Goal: Information Seeking & Learning: Check status

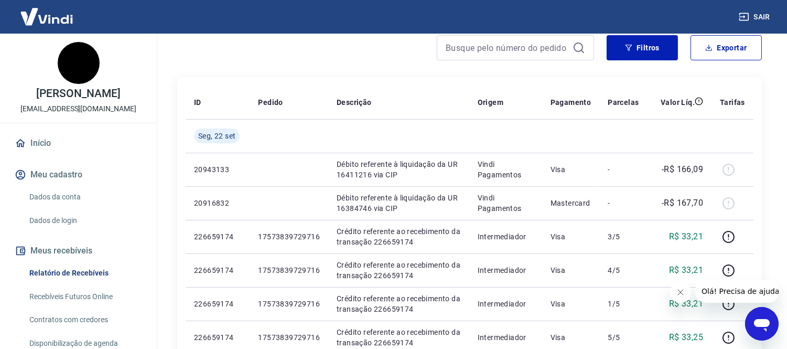
scroll to position [116, 0]
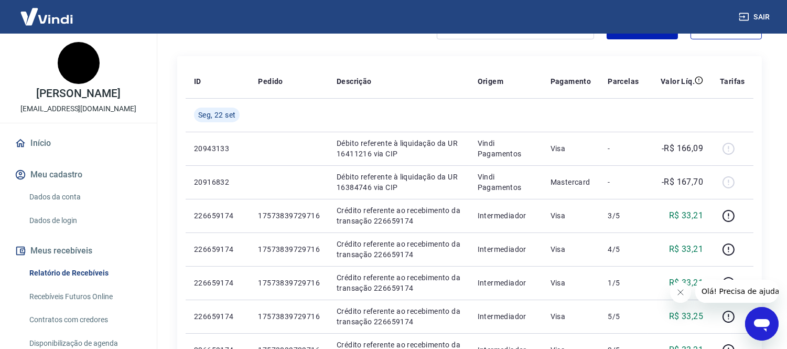
click at [680, 291] on icon "Fechar mensagem da empresa" at bounding box center [679, 291] width 5 height 5
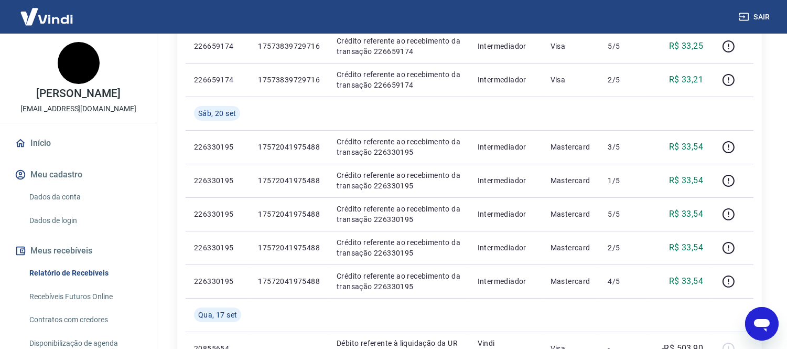
scroll to position [407, 0]
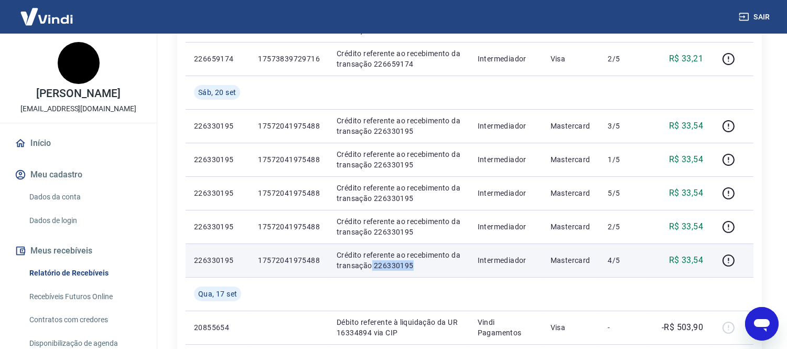
drag, startPoint x: 370, startPoint y: 264, endPoint x: 415, endPoint y: 265, distance: 45.1
click at [415, 265] on p "Crédito referente ao recebimento da transação 226330195" at bounding box center [399, 260] width 124 height 21
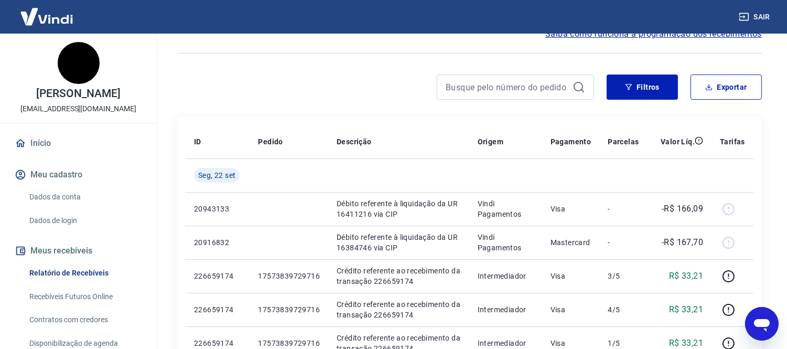
scroll to position [0, 0]
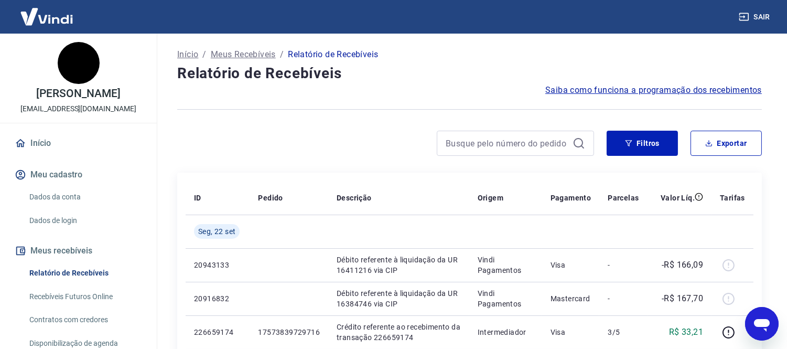
click at [188, 52] on p "Início" at bounding box center [187, 54] width 21 height 13
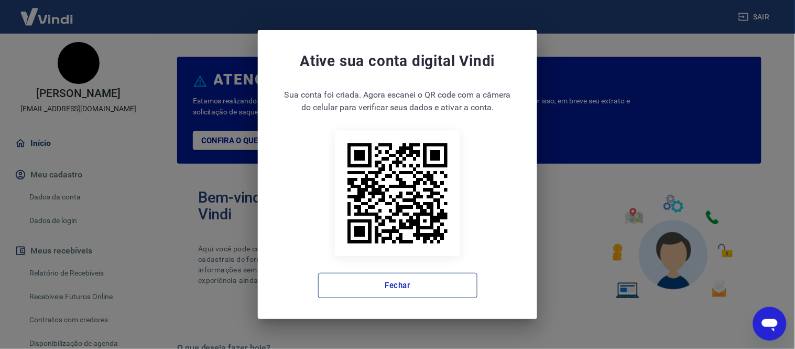
click at [407, 285] on button "Fechar" at bounding box center [397, 285] width 159 height 25
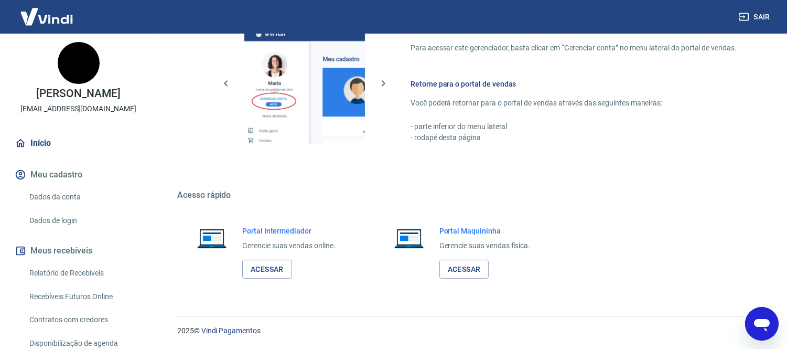
click at [37, 142] on link "Início" at bounding box center [79, 143] width 132 height 23
click at [58, 198] on link "Dados da conta" at bounding box center [84, 196] width 119 height 21
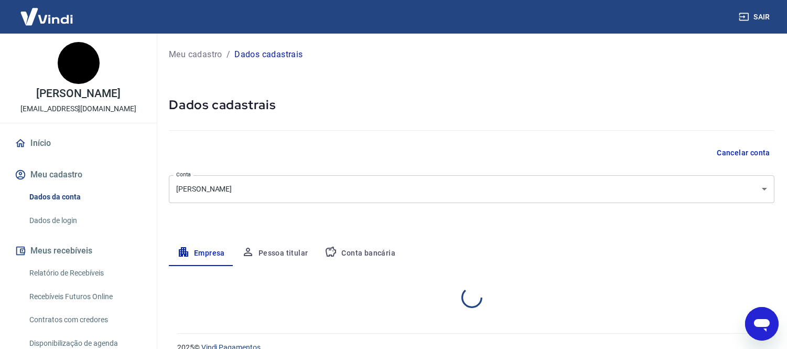
select select "MG"
select select "business"
click at [39, 170] on button "Meu cadastro" at bounding box center [79, 174] width 132 height 23
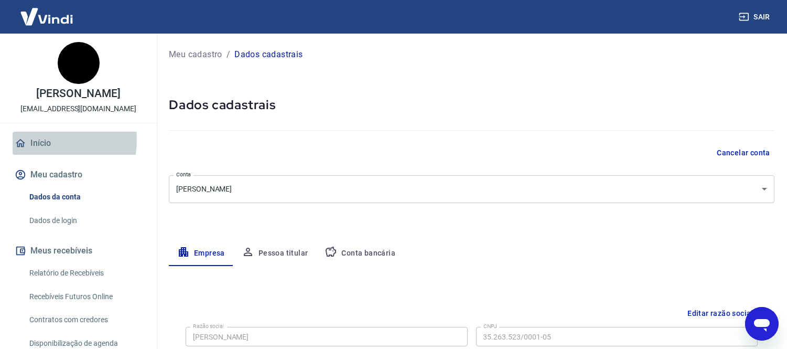
click at [35, 139] on link "Início" at bounding box center [79, 143] width 132 height 23
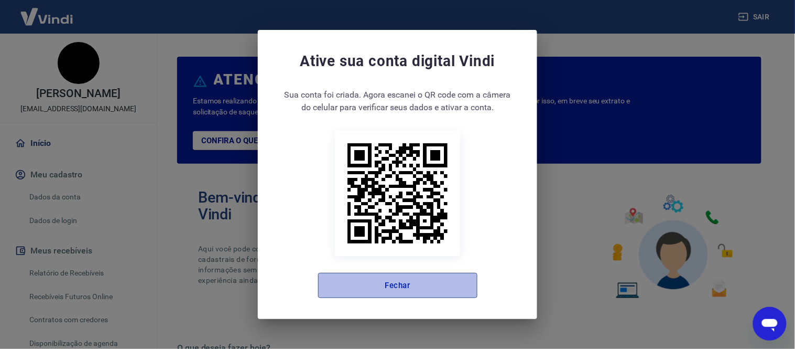
click at [423, 285] on button "Fechar" at bounding box center [397, 285] width 159 height 25
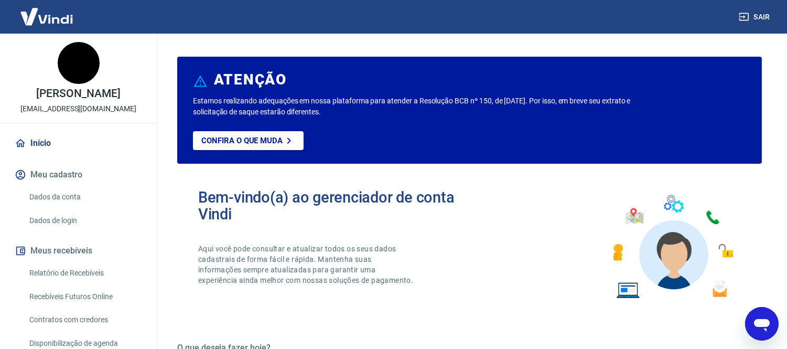
click at [49, 17] on img at bounding box center [47, 17] width 68 height 32
click at [43, 21] on img at bounding box center [47, 17] width 68 height 32
click at [39, 143] on link "Início" at bounding box center [79, 143] width 132 height 23
click at [60, 176] on button "Meu cadastro" at bounding box center [79, 174] width 132 height 23
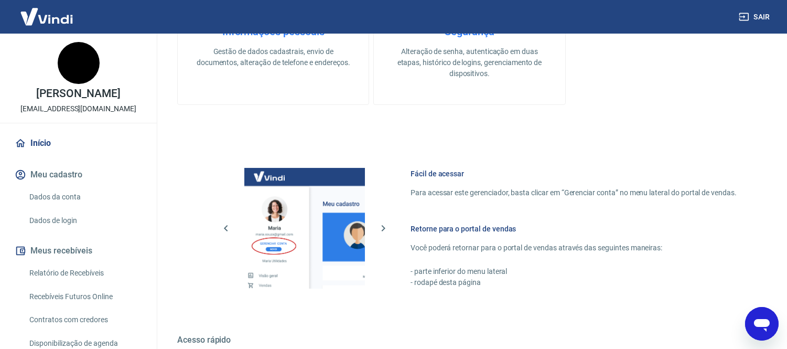
scroll to position [588, 0]
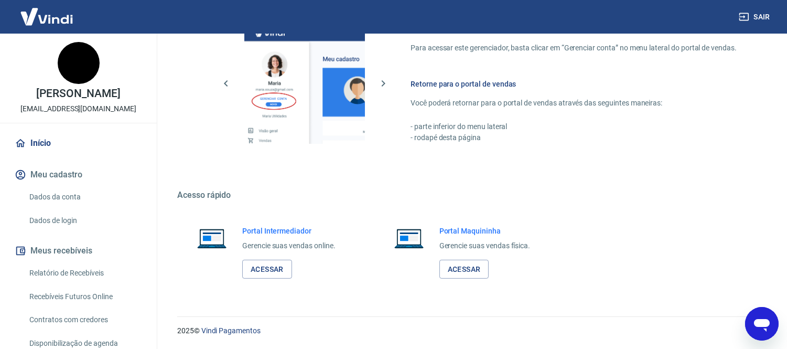
drag, startPoint x: 81, startPoint y: 270, endPoint x: 135, endPoint y: 232, distance: 66.6
click at [81, 270] on link "Relatório de Recebíveis" at bounding box center [84, 272] width 119 height 21
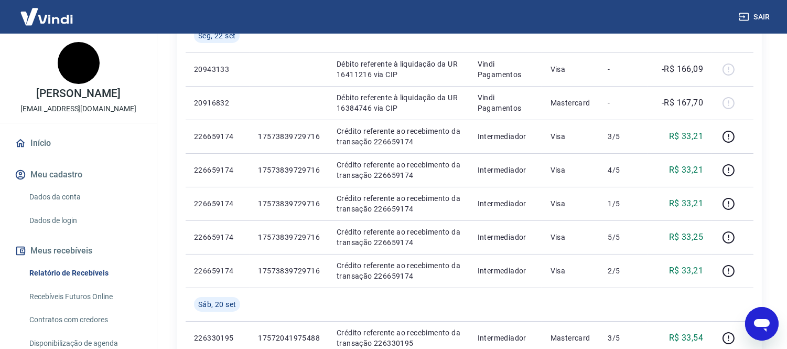
scroll to position [175, 0]
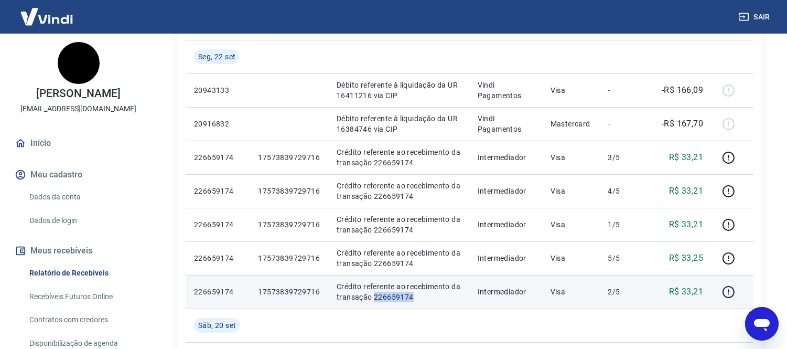
drag, startPoint x: 371, startPoint y: 296, endPoint x: 414, endPoint y: 297, distance: 43.0
click at [414, 297] on p "Crédito referente ao recebimento da transação 226659174" at bounding box center [399, 291] width 124 height 21
copy p "226659174"
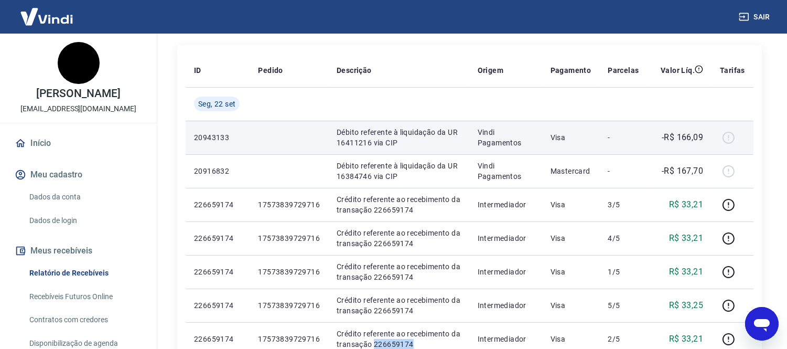
scroll to position [0, 0]
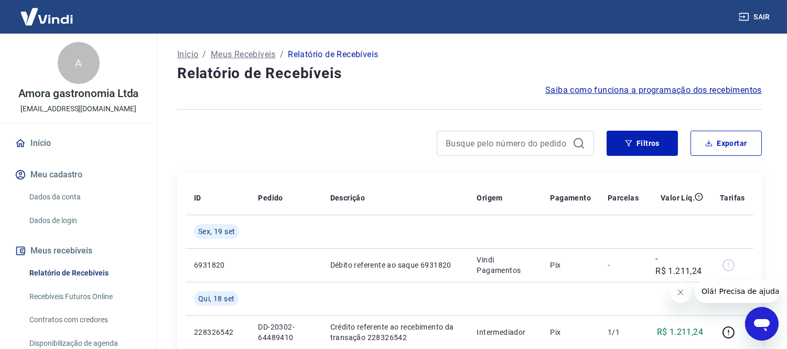
click at [679, 292] on icon "Fechar mensagem da empresa" at bounding box center [679, 291] width 5 height 5
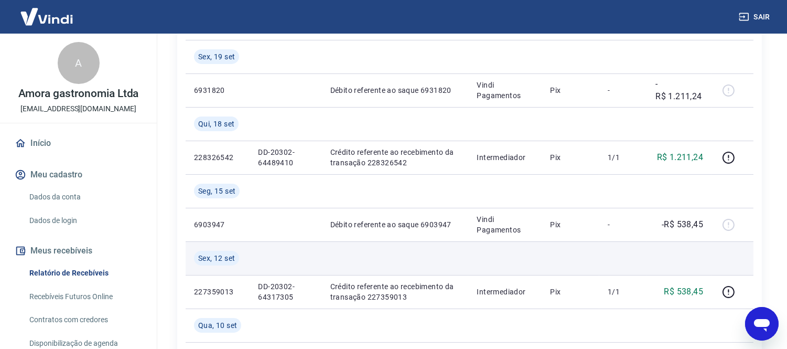
scroll to position [116, 0]
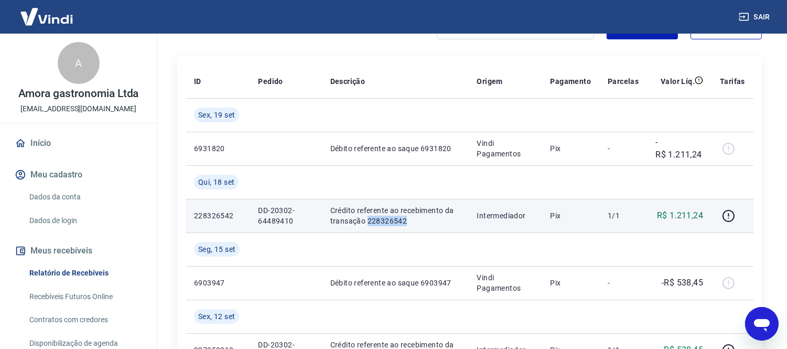
drag, startPoint x: 365, startPoint y: 221, endPoint x: 413, endPoint y: 222, distance: 47.2
click at [413, 222] on p "Crédito referente ao recebimento da transação 228326542" at bounding box center [395, 215] width 130 height 21
copy p "228326542"
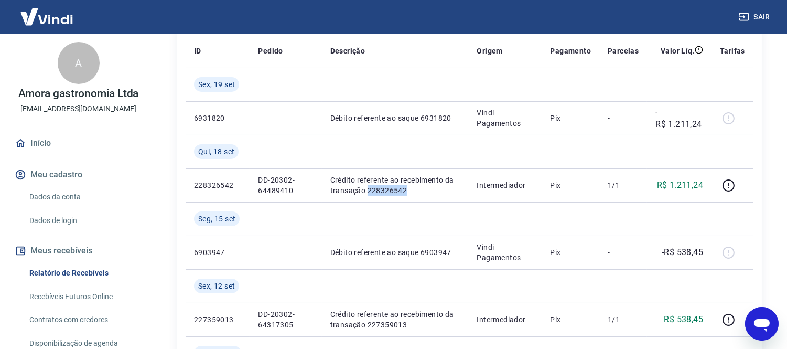
scroll to position [175, 0]
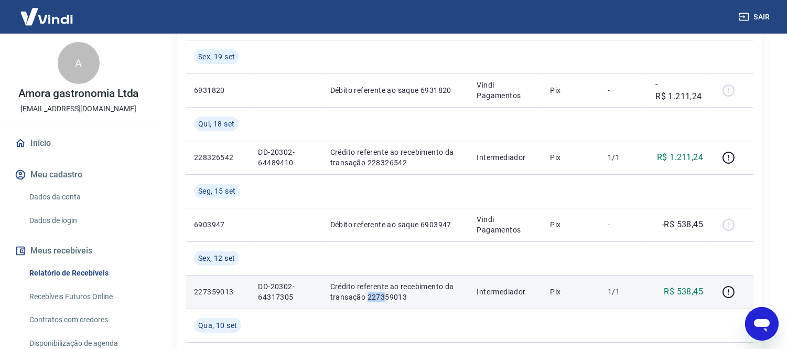
drag, startPoint x: 366, startPoint y: 296, endPoint x: 383, endPoint y: 297, distance: 17.3
click at [383, 297] on p "Crédito referente ao recebimento da transação 227359013" at bounding box center [395, 291] width 130 height 21
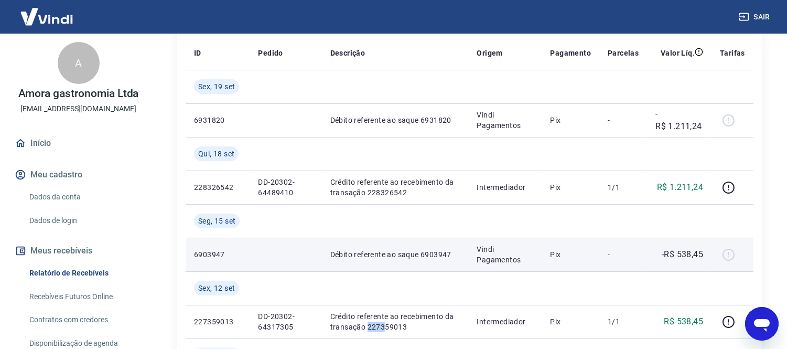
scroll to position [116, 0]
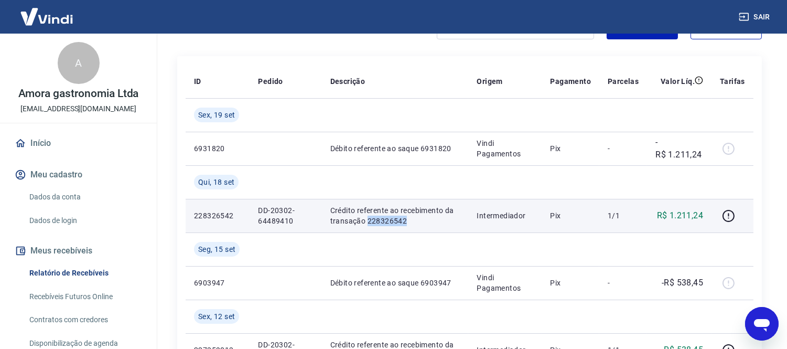
drag, startPoint x: 366, startPoint y: 220, endPoint x: 405, endPoint y: 218, distance: 39.4
click at [405, 218] on p "Crédito referente ao recebimento da transação 228326542" at bounding box center [395, 215] width 130 height 21
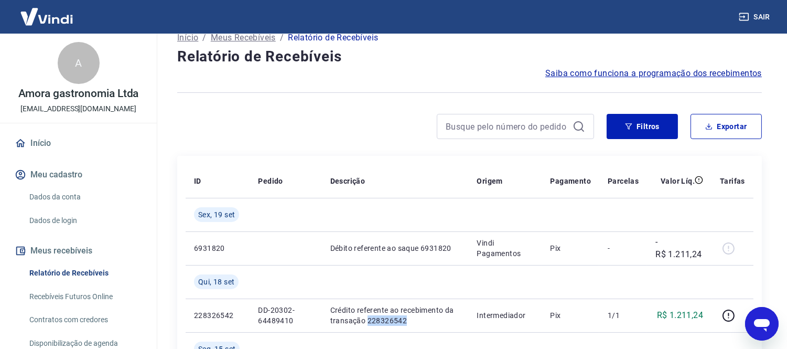
scroll to position [0, 0]
